Goal: Information Seeking & Learning: Check status

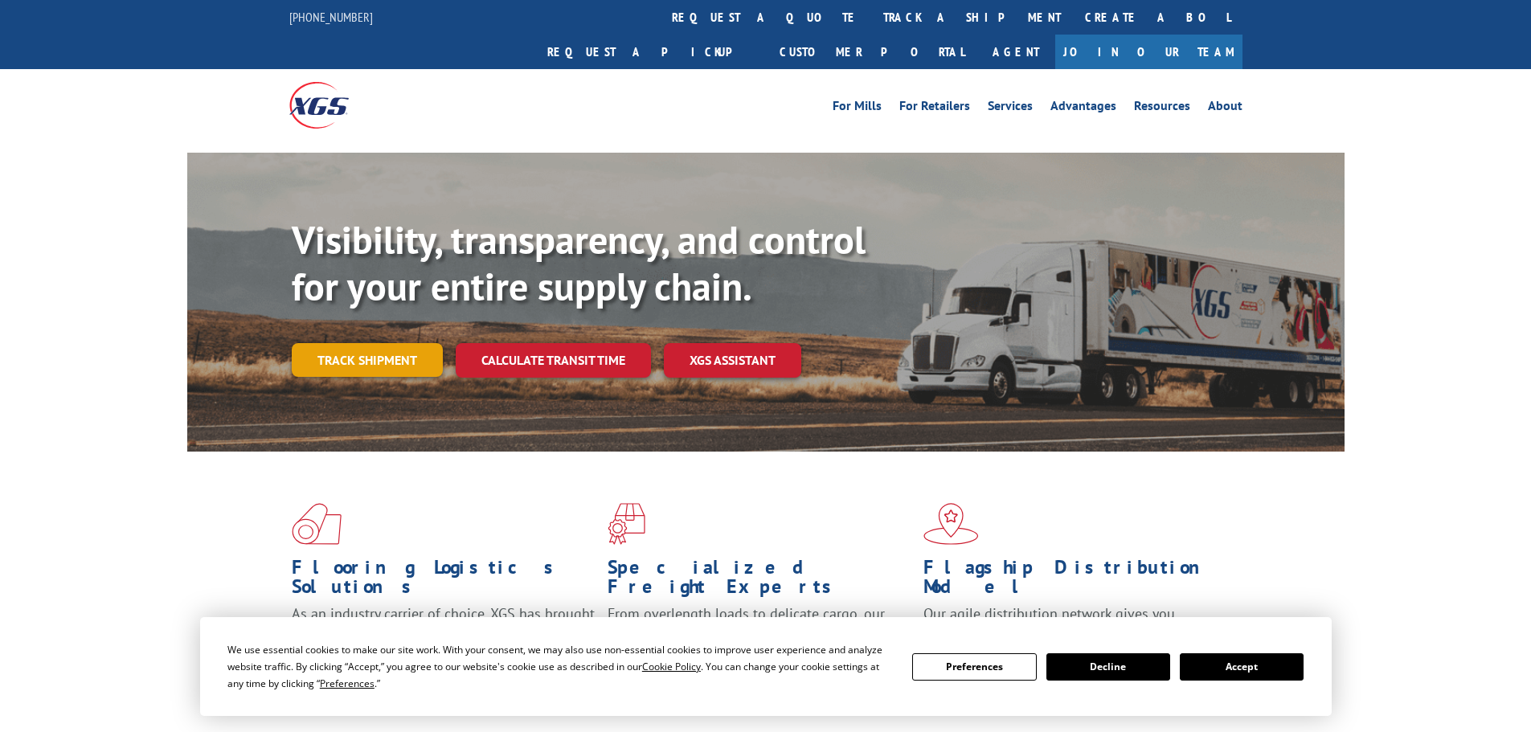
click at [360, 343] on link "Track shipment" at bounding box center [367, 360] width 151 height 34
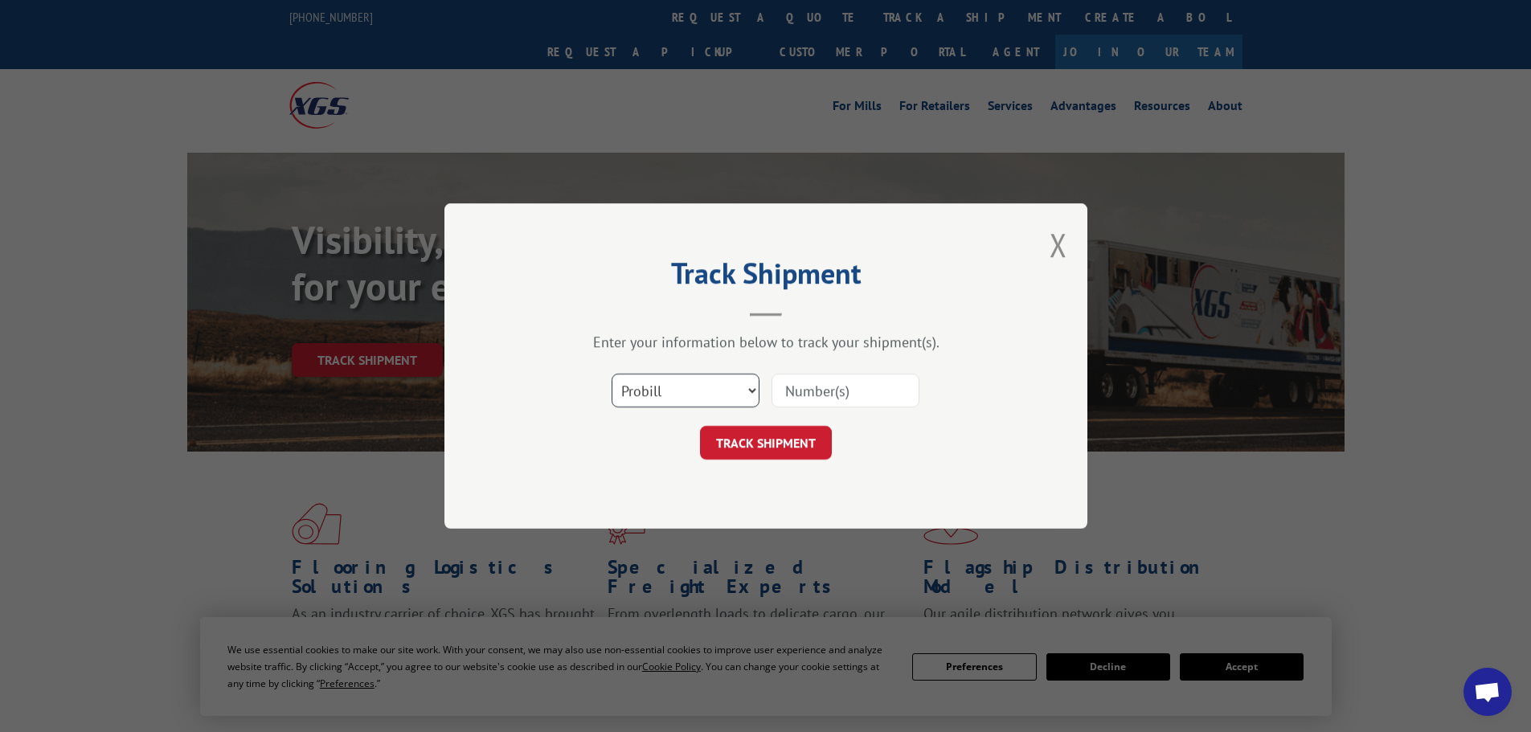
click at [752, 389] on select "Select category... Probill BOL PO" at bounding box center [685, 391] width 148 height 34
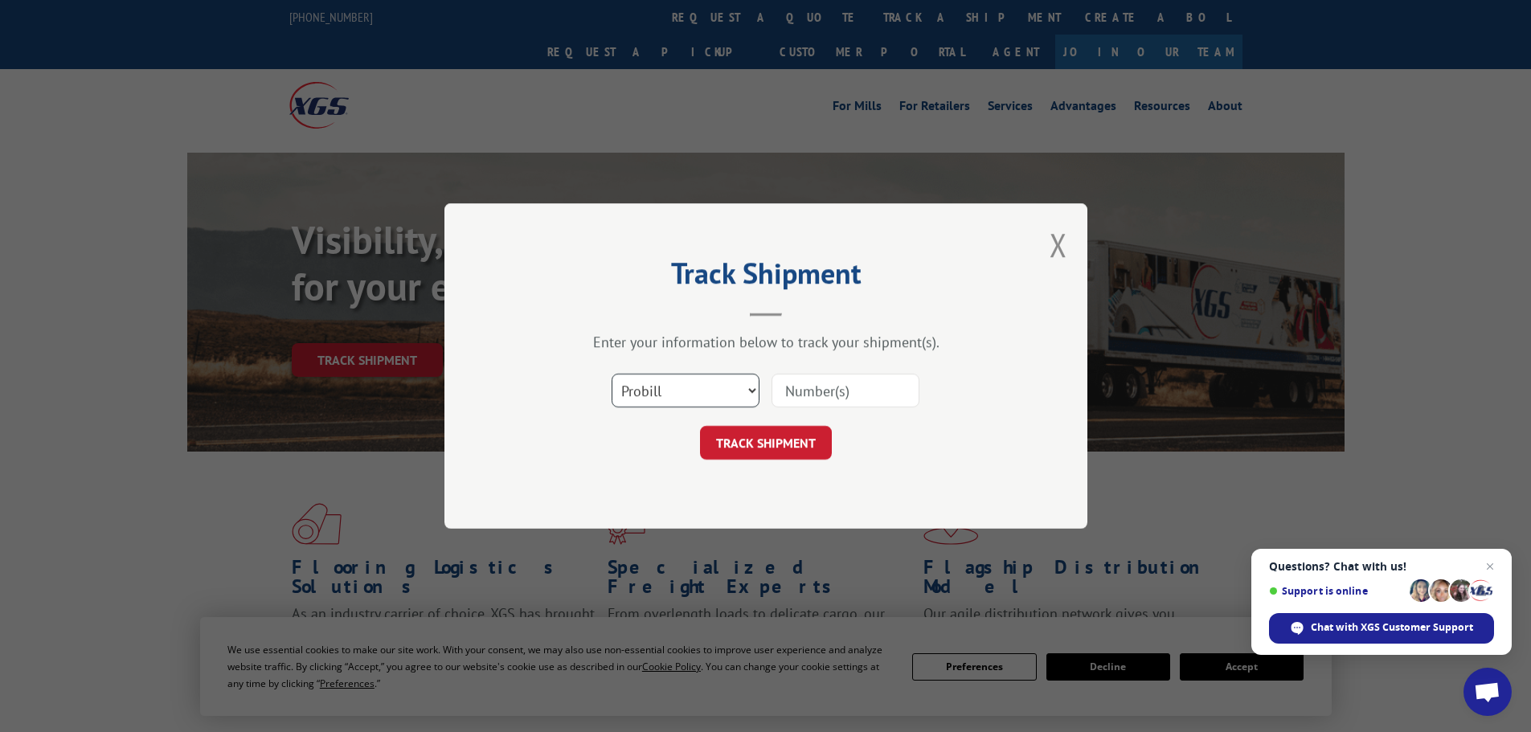
select select "bol"
click at [611, 374] on select "Select category... Probill BOL PO" at bounding box center [685, 391] width 148 height 34
click at [798, 389] on input at bounding box center [845, 391] width 148 height 34
type input "15176492"
click at [775, 440] on button "TRACK SHIPMENT" at bounding box center [766, 443] width 132 height 34
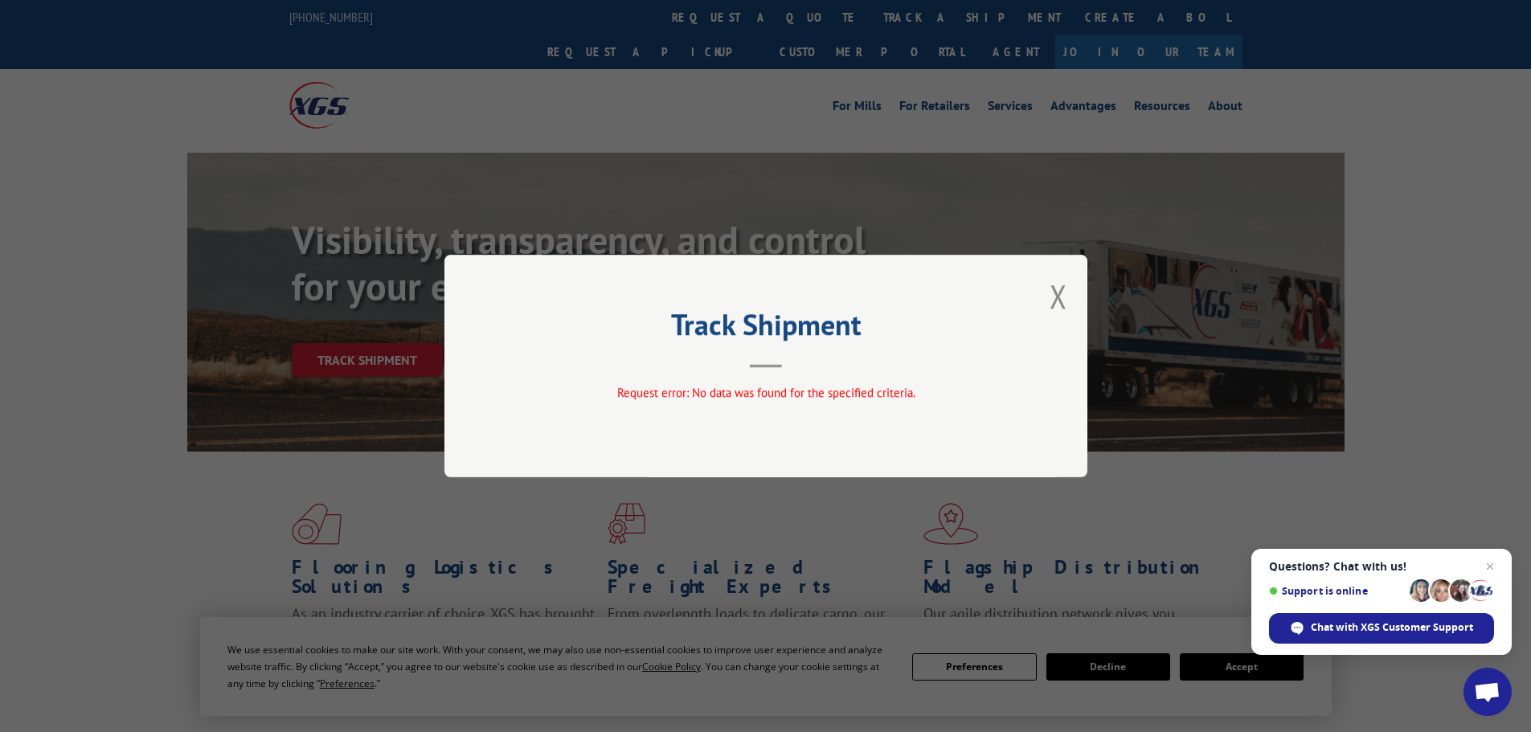
click at [1064, 292] on button "Close modal" at bounding box center [1058, 296] width 18 height 43
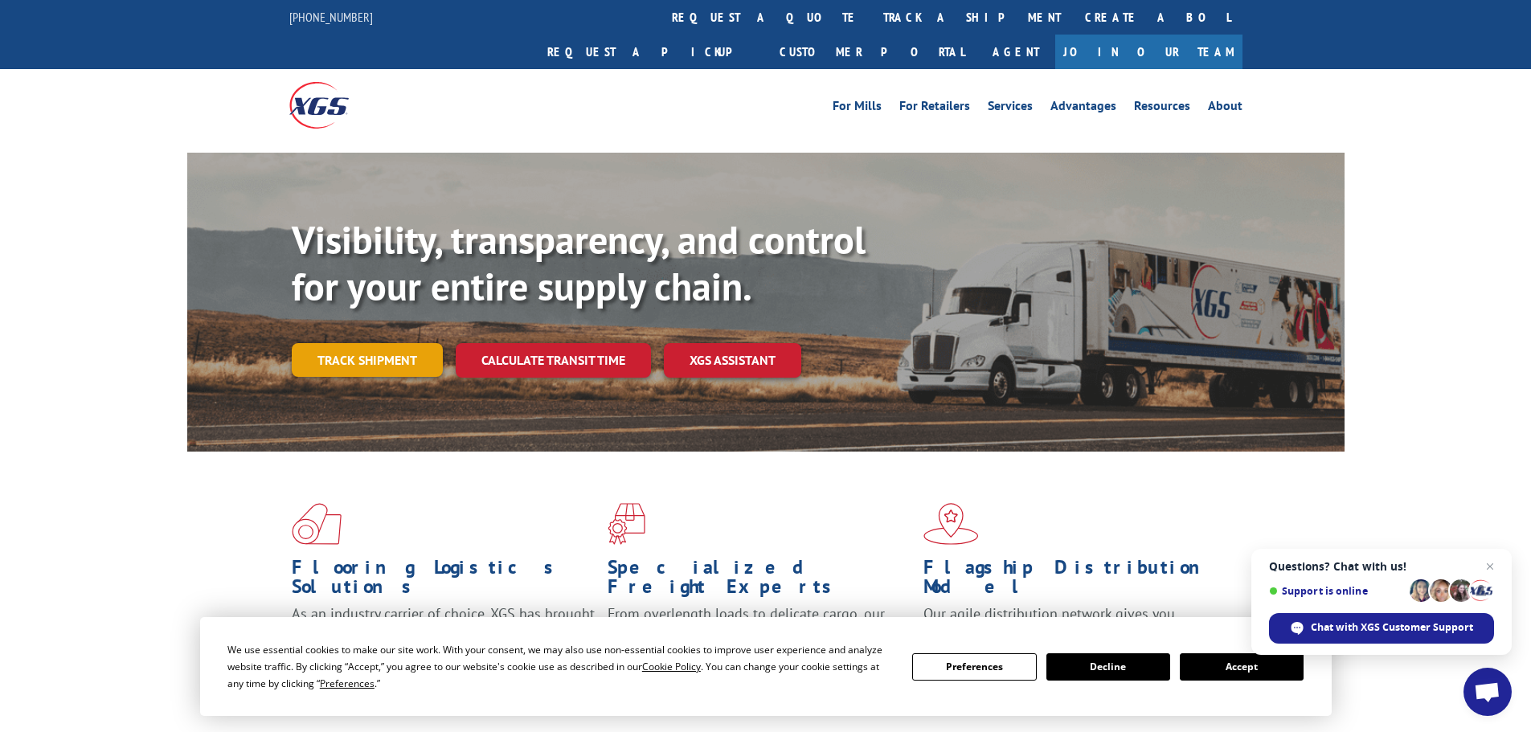
click at [344, 343] on link "Track shipment" at bounding box center [367, 360] width 151 height 34
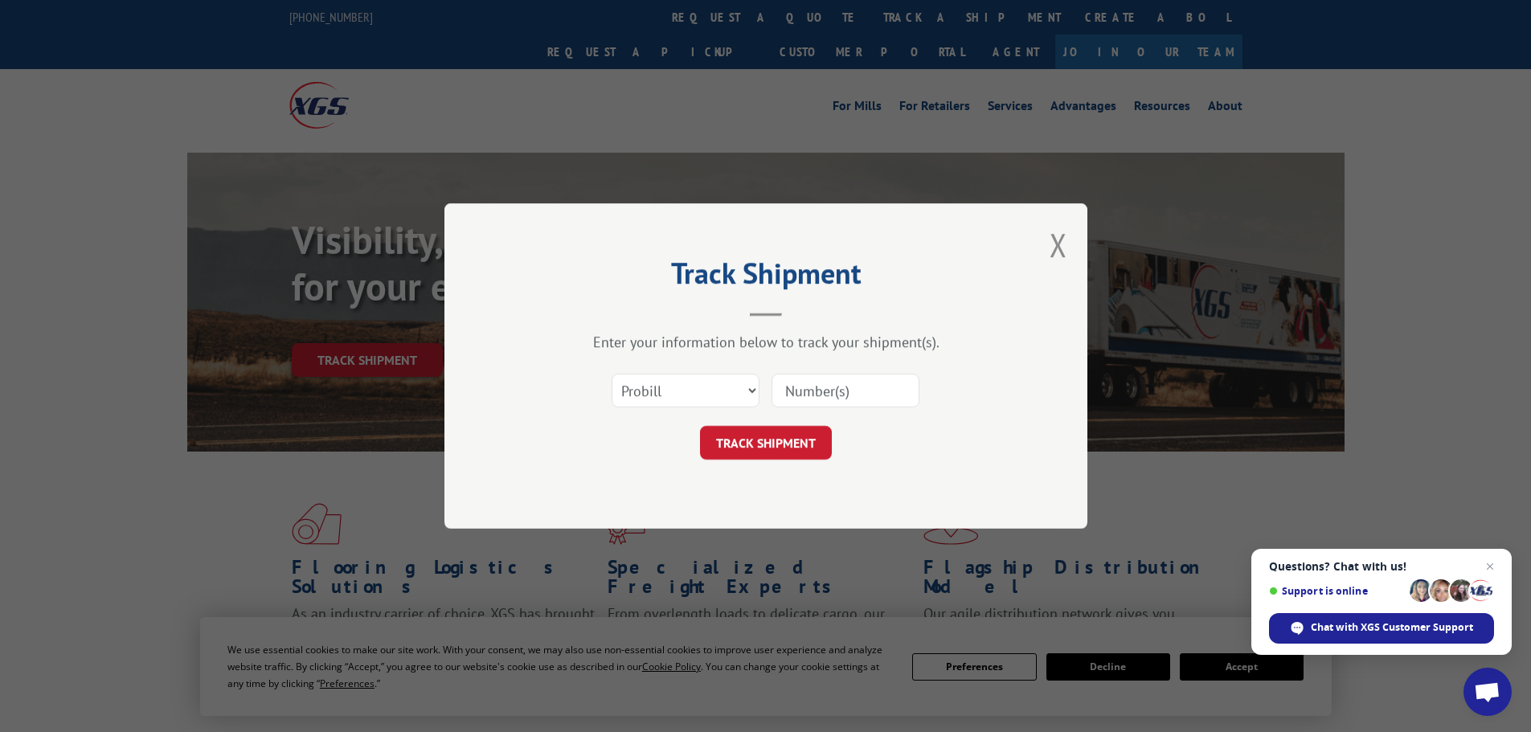
click at [789, 386] on input at bounding box center [845, 391] width 148 height 34
type input "15176492"
click at [763, 440] on button "TRACK SHIPMENT" at bounding box center [766, 443] width 132 height 34
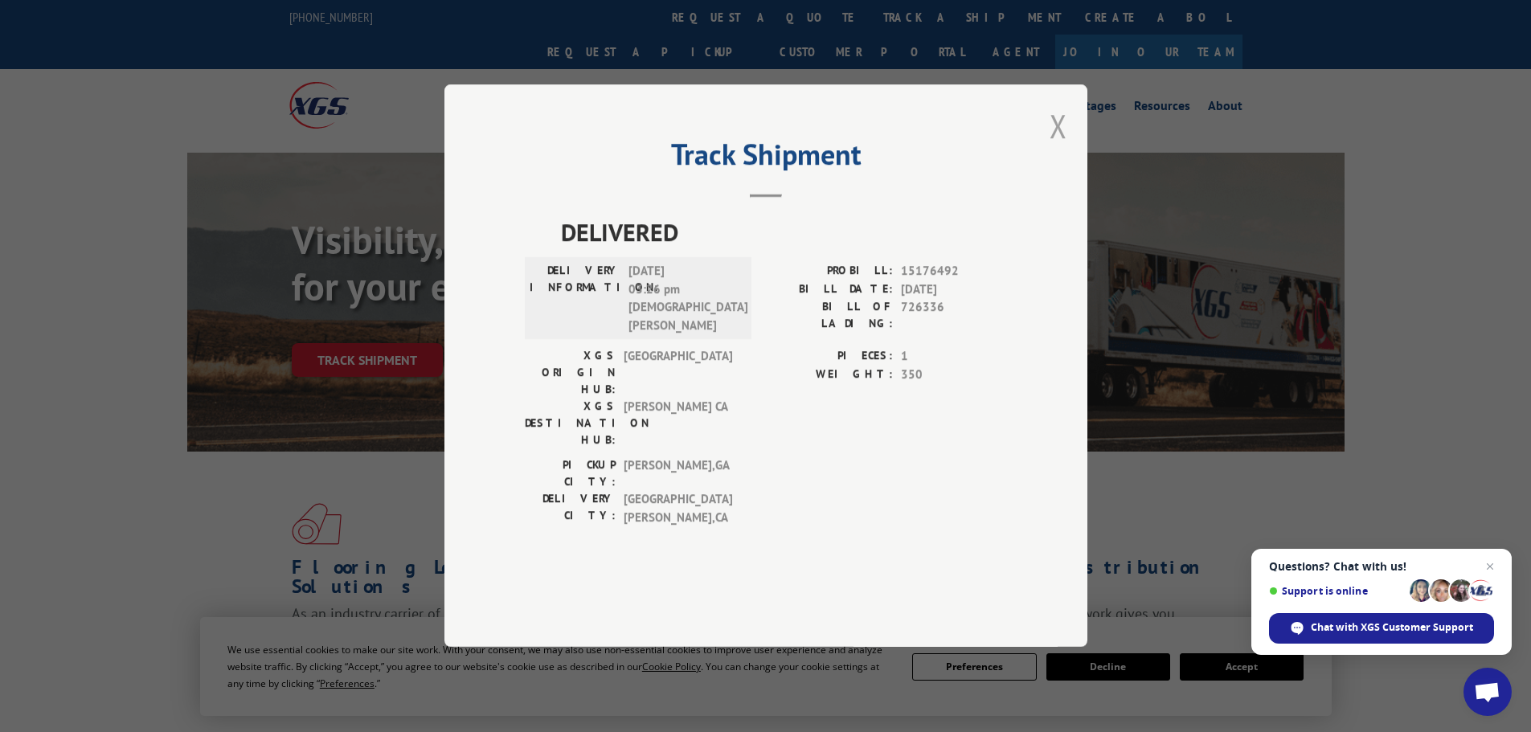
click at [1057, 147] on button "Close modal" at bounding box center [1058, 125] width 18 height 43
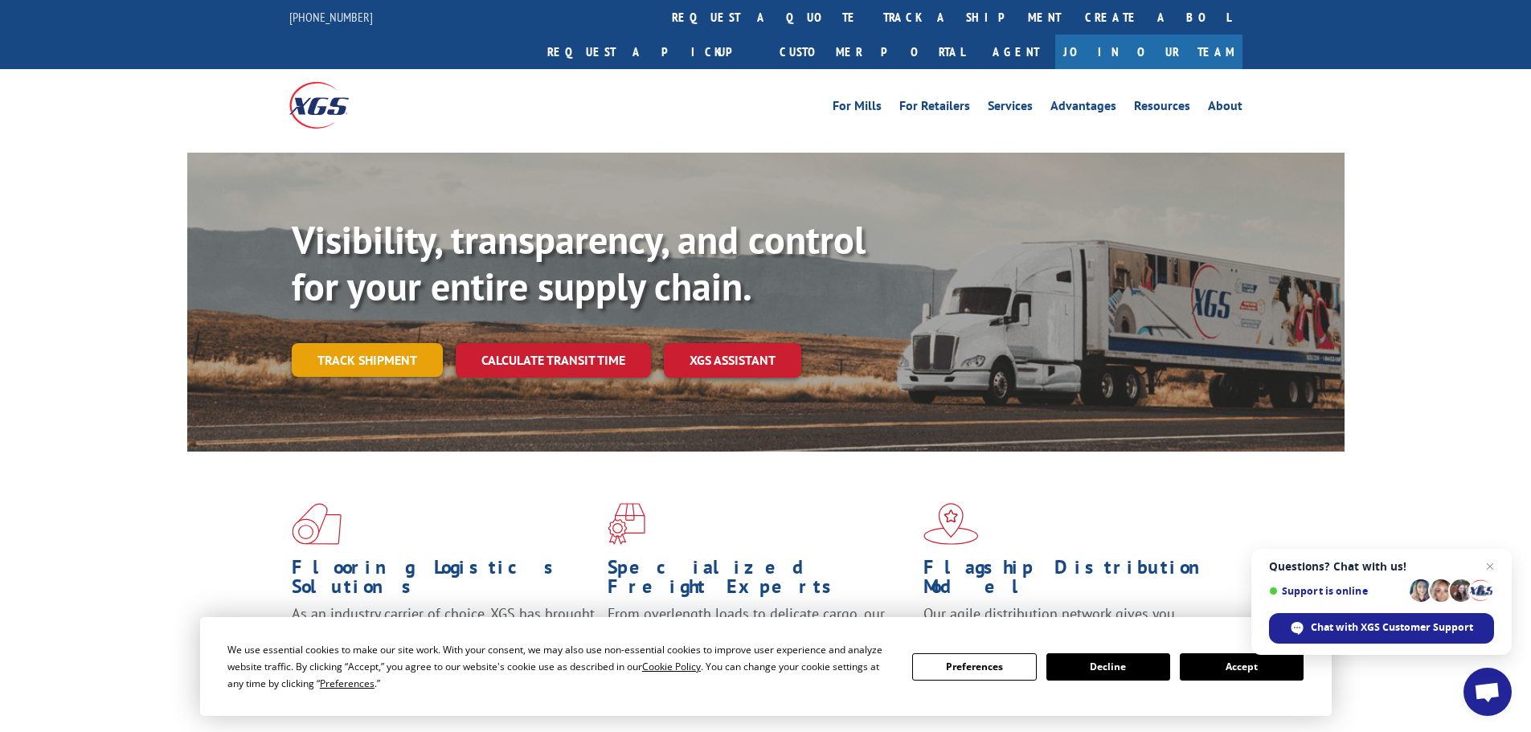
click at [374, 343] on link "Track shipment" at bounding box center [367, 360] width 151 height 34
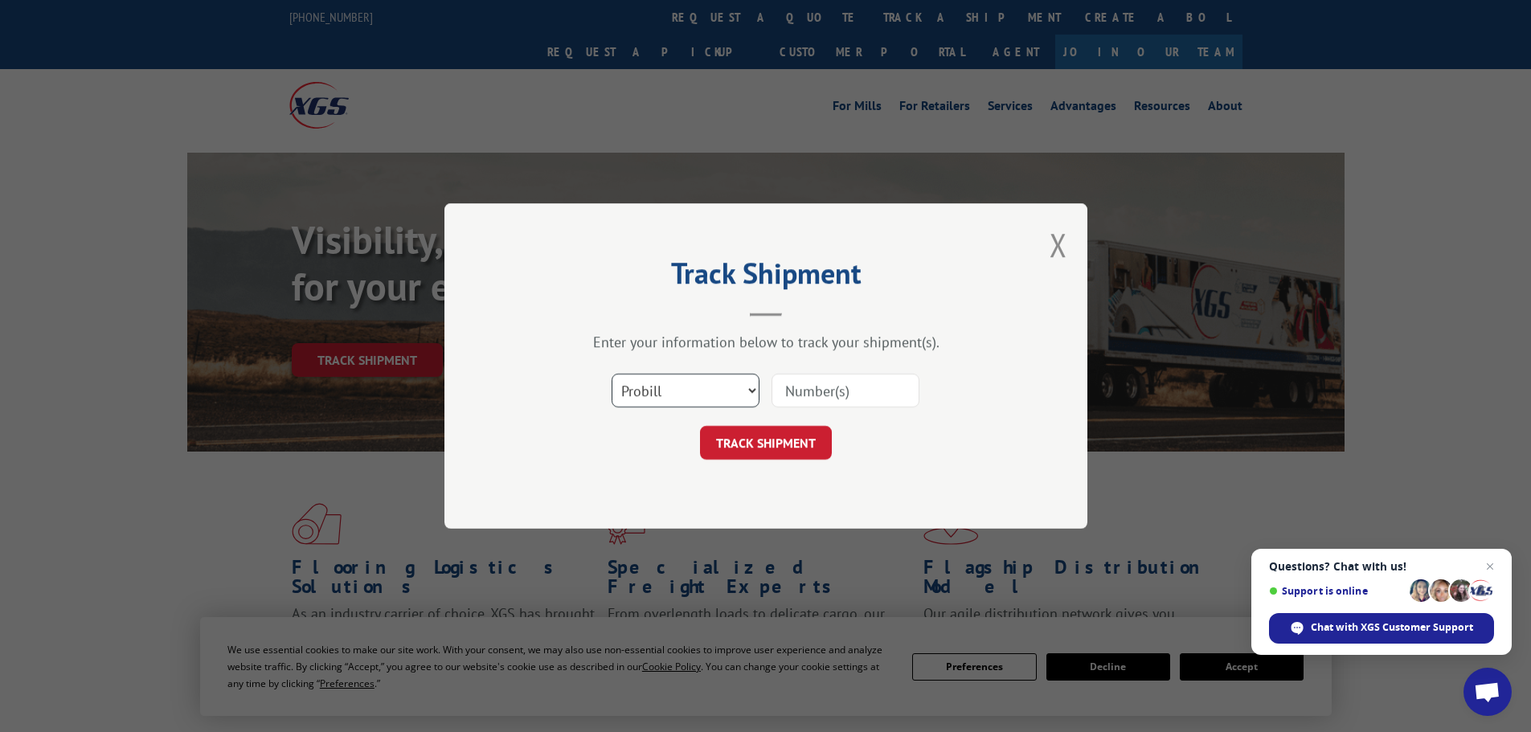
click at [754, 386] on select "Select category... Probill BOL PO" at bounding box center [685, 391] width 148 height 34
select select "bol"
click at [611, 374] on select "Select category... Probill BOL PO" at bounding box center [685, 391] width 148 height 34
click at [840, 391] on input at bounding box center [845, 391] width 148 height 34
type input "15176492"
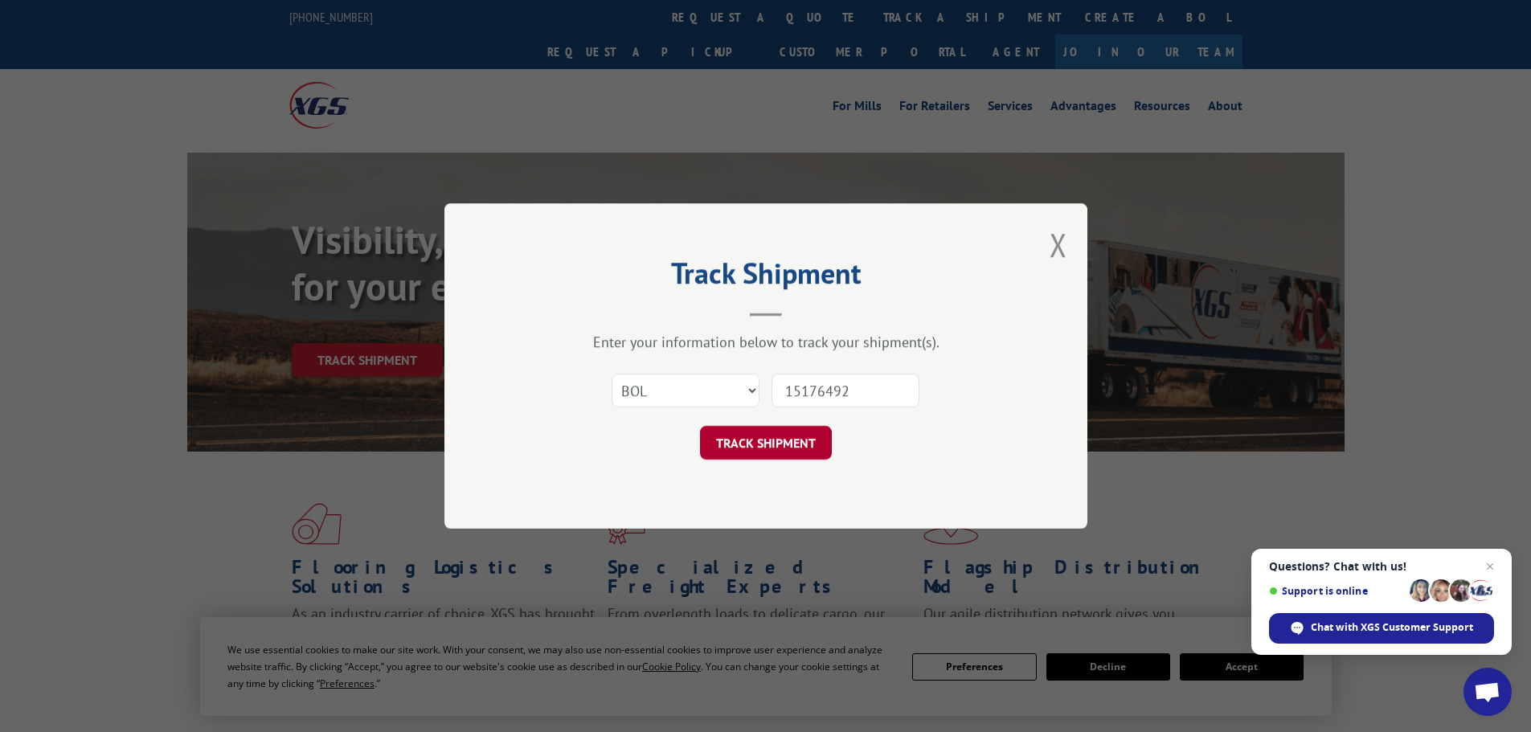
click at [771, 437] on button "TRACK SHIPMENT" at bounding box center [766, 443] width 132 height 34
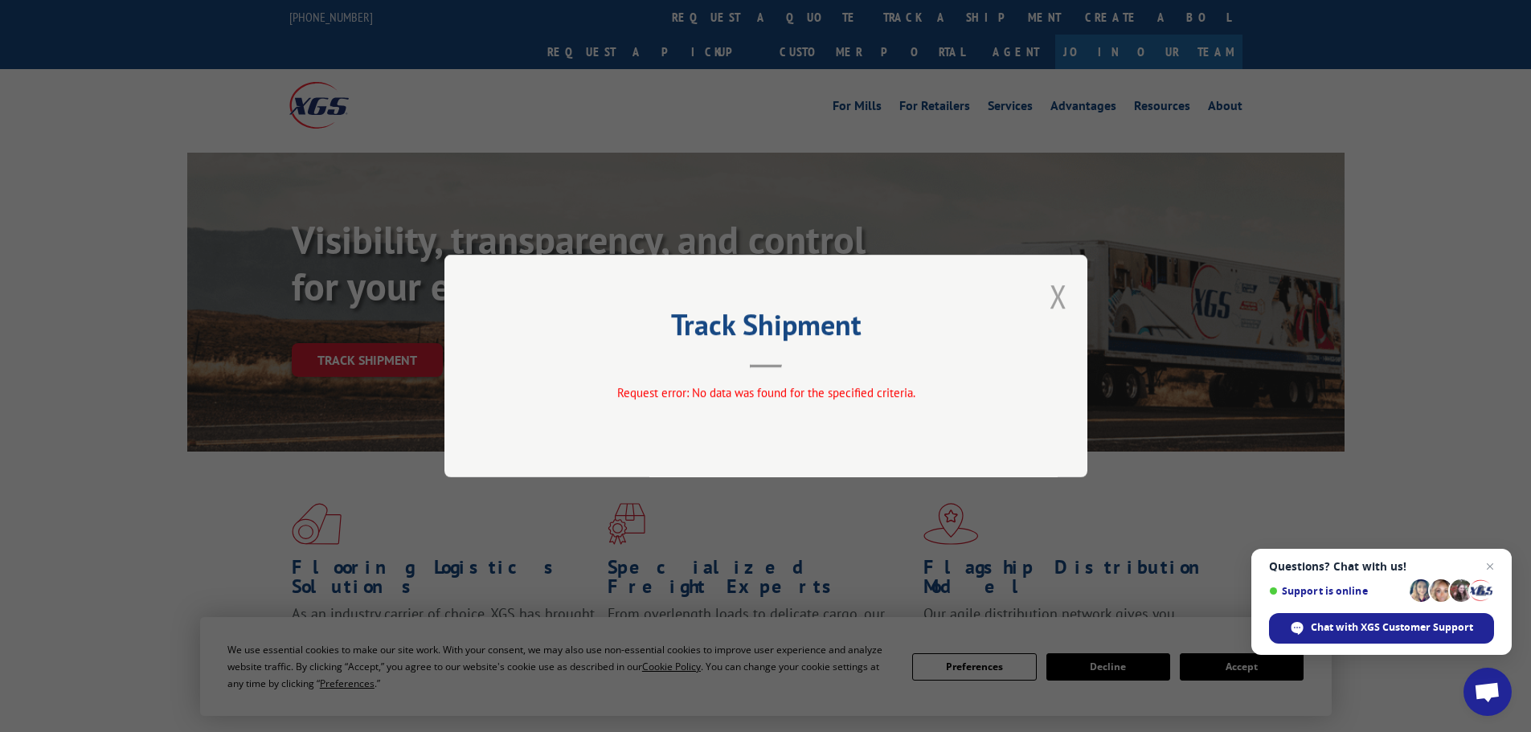
click at [1060, 289] on button "Close modal" at bounding box center [1058, 296] width 18 height 43
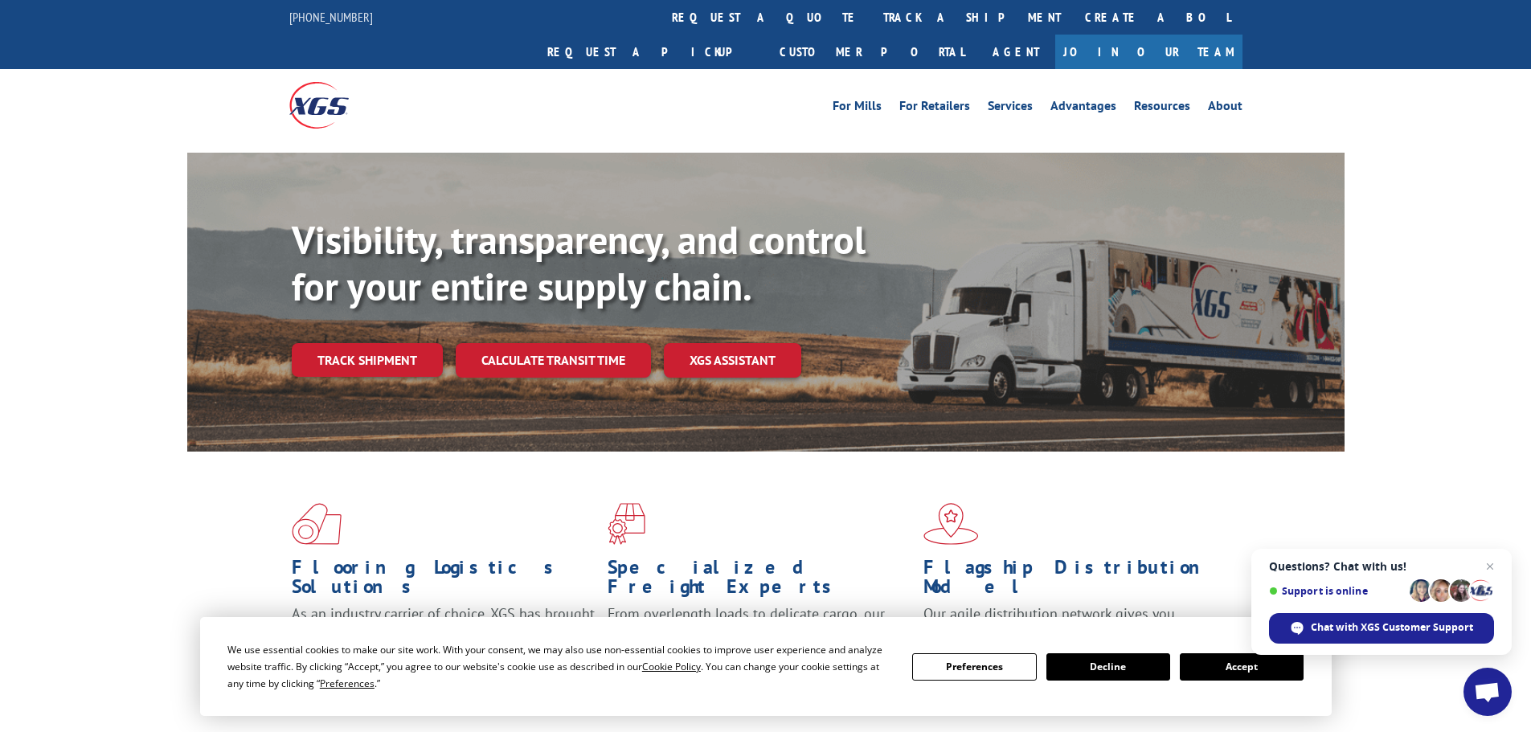
click at [1111, 663] on button "Decline" at bounding box center [1108, 666] width 124 height 27
